Goal: Navigation & Orientation: Find specific page/section

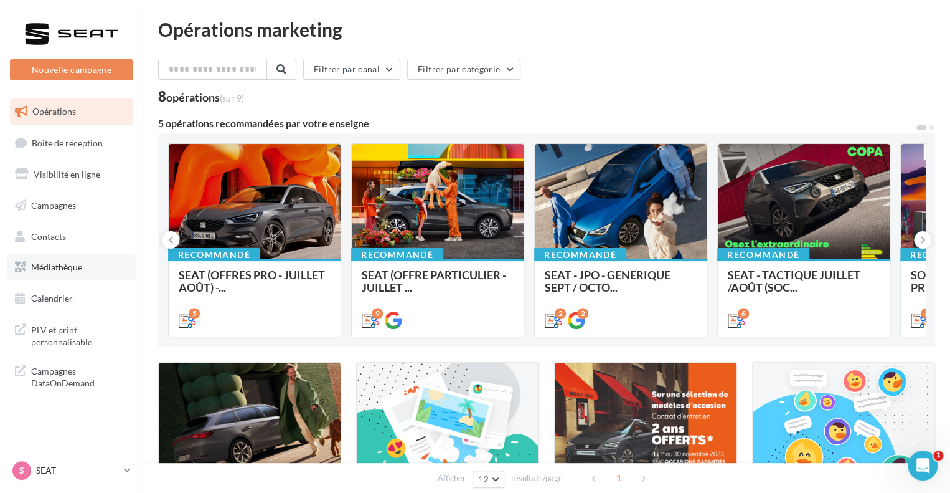
click at [90, 261] on link "Médiathèque" at bounding box center [71, 267] width 128 height 26
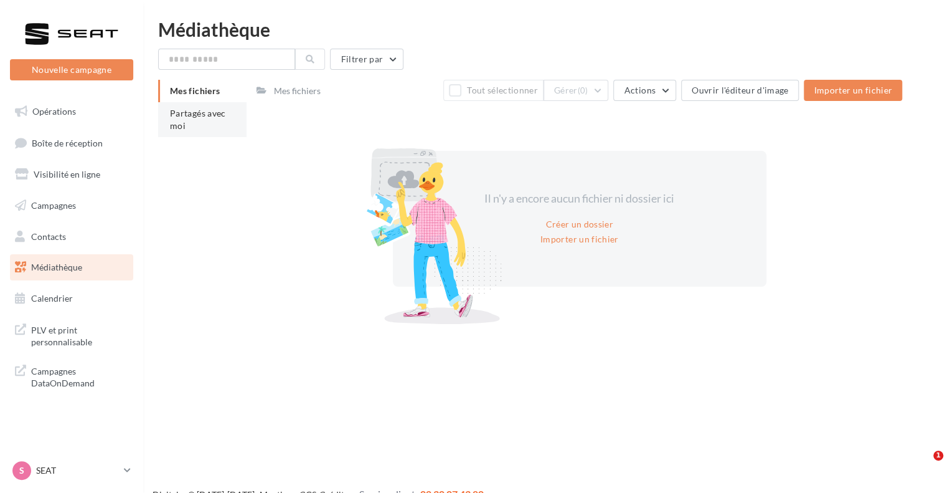
click at [212, 114] on span "Partagés avec moi" at bounding box center [198, 119] width 56 height 23
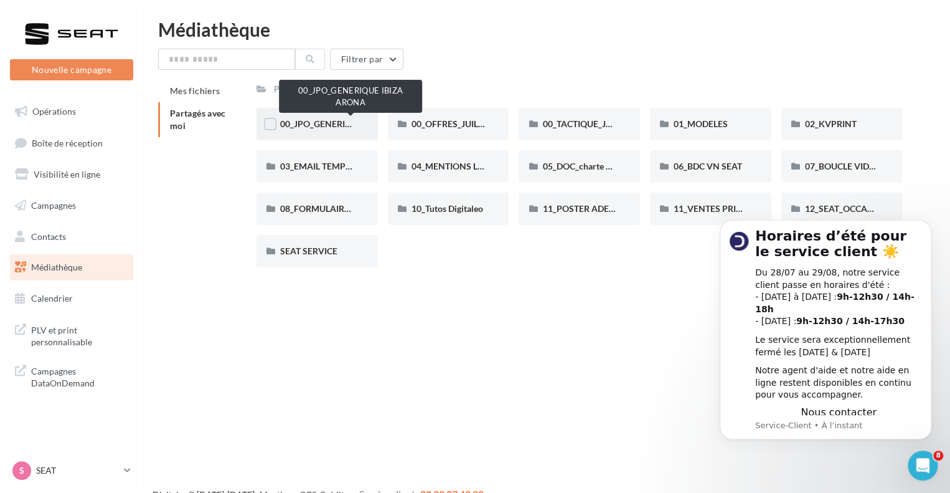
click at [311, 124] on span "00_JPO_GENERIQUE IBIZA ARONA" at bounding box center [350, 123] width 141 height 11
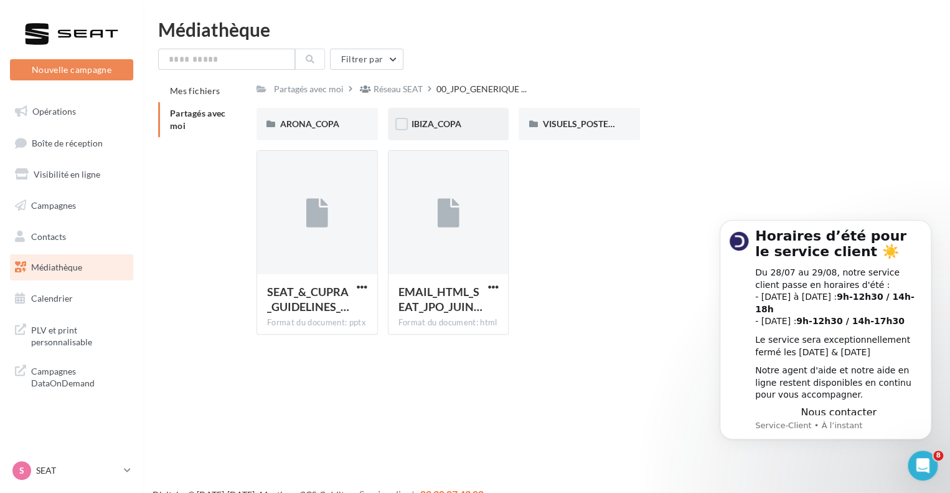
click at [471, 116] on div "IBIZA_COPA" at bounding box center [448, 124] width 121 height 32
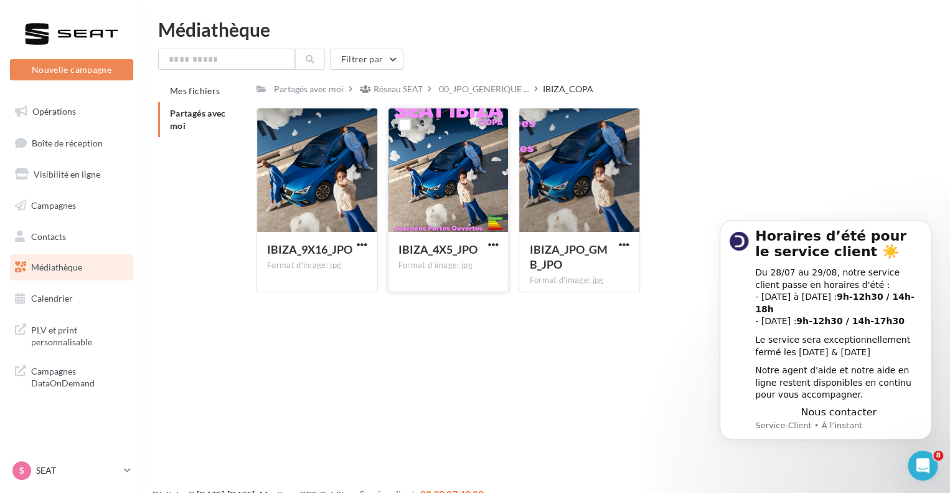
click at [453, 201] on div at bounding box center [449, 170] width 120 height 125
click at [451, 256] on div "IBIZA_4X5_JPO" at bounding box center [438, 249] width 79 height 15
